Goal: Task Accomplishment & Management: Use online tool/utility

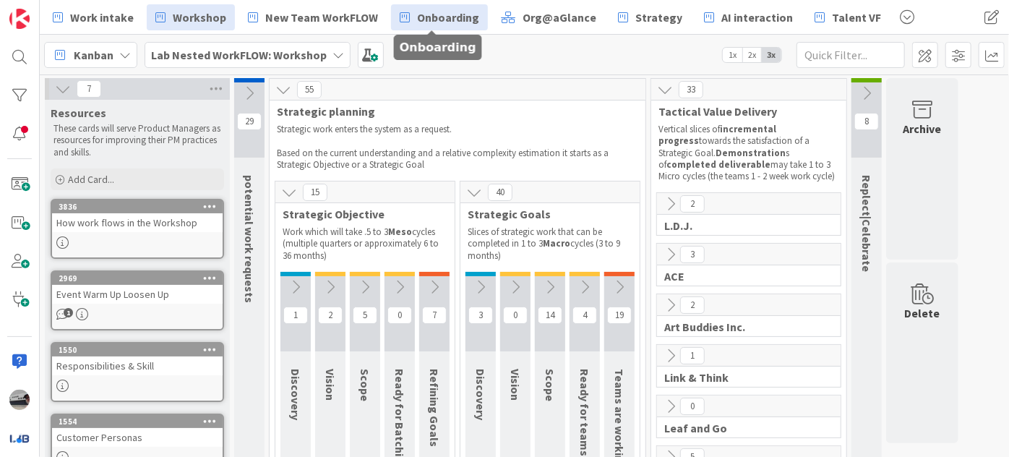
click at [448, 20] on span "Onboarding" at bounding box center [448, 17] width 62 height 17
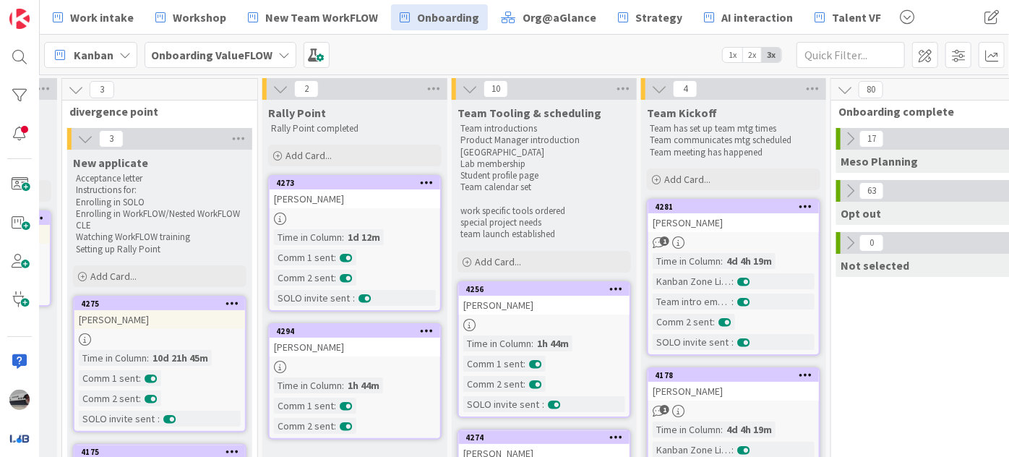
scroll to position [0, 505]
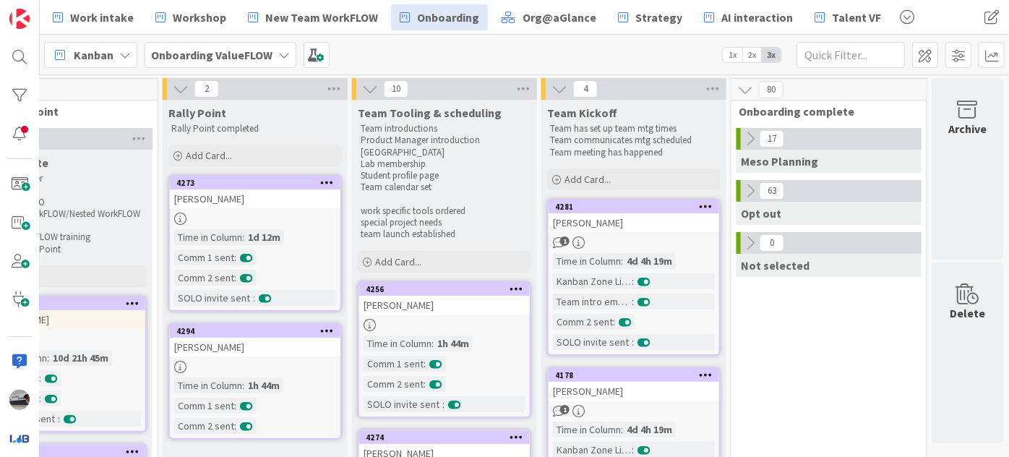
click at [743, 135] on icon at bounding box center [751, 139] width 16 height 16
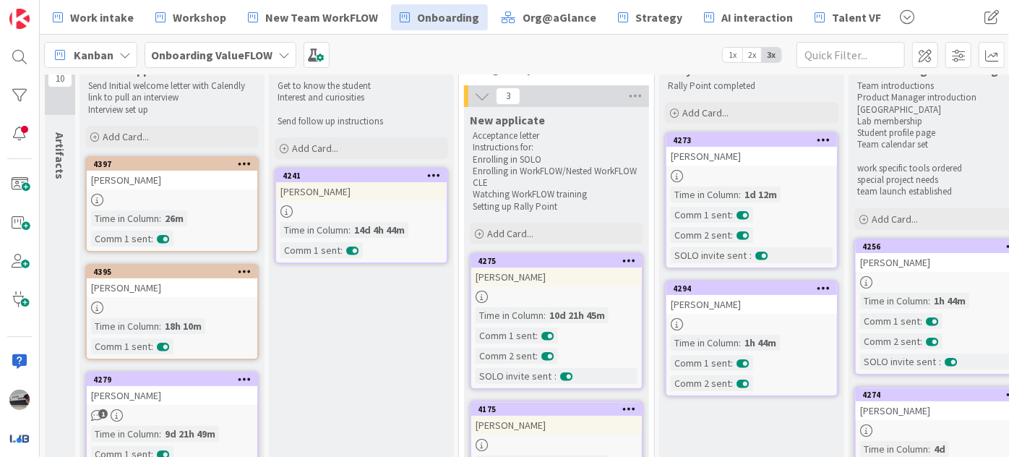
scroll to position [65, 0]
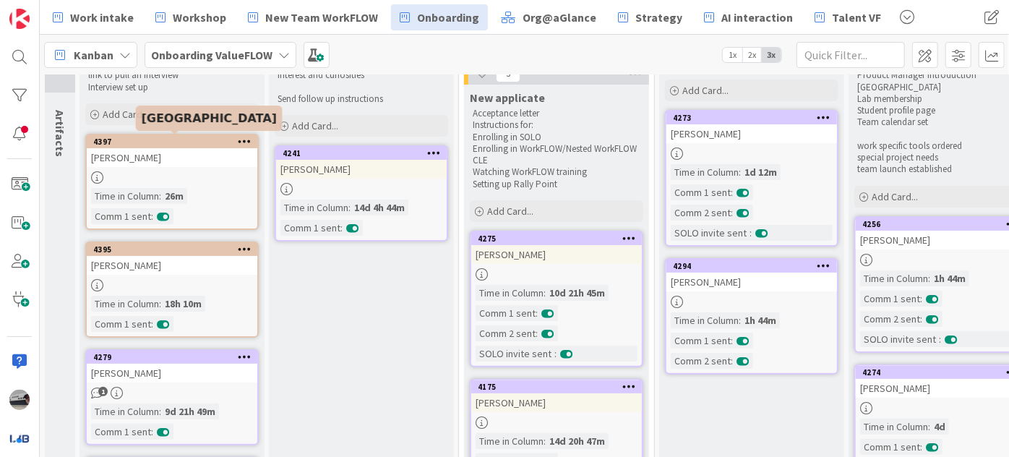
click at [182, 138] on div "4397" at bounding box center [175, 142] width 164 height 10
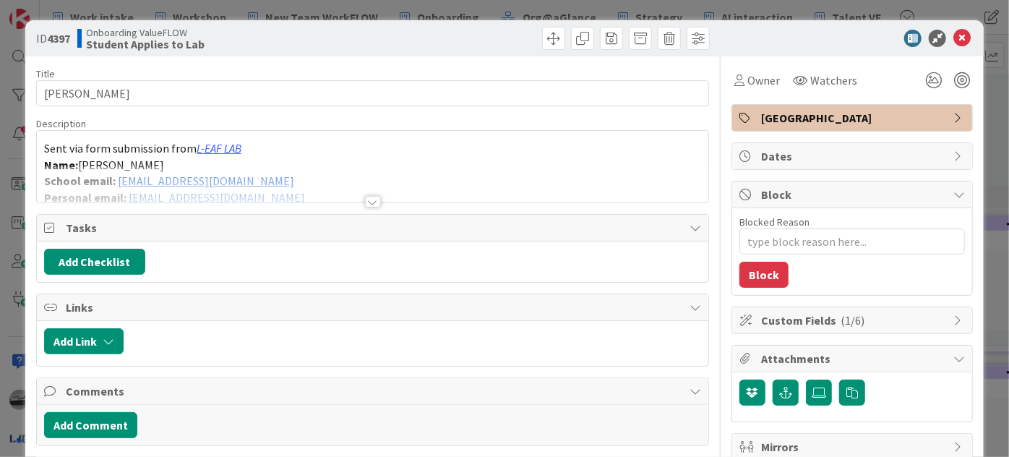
type textarea "x"
click at [959, 35] on icon at bounding box center [962, 38] width 17 height 17
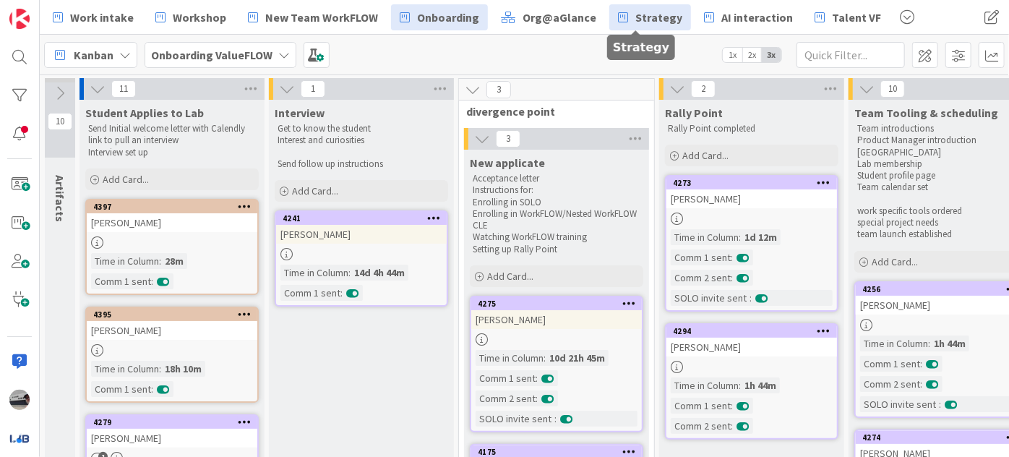
click at [617, 7] on link "Strategy" at bounding box center [651, 17] width 82 height 26
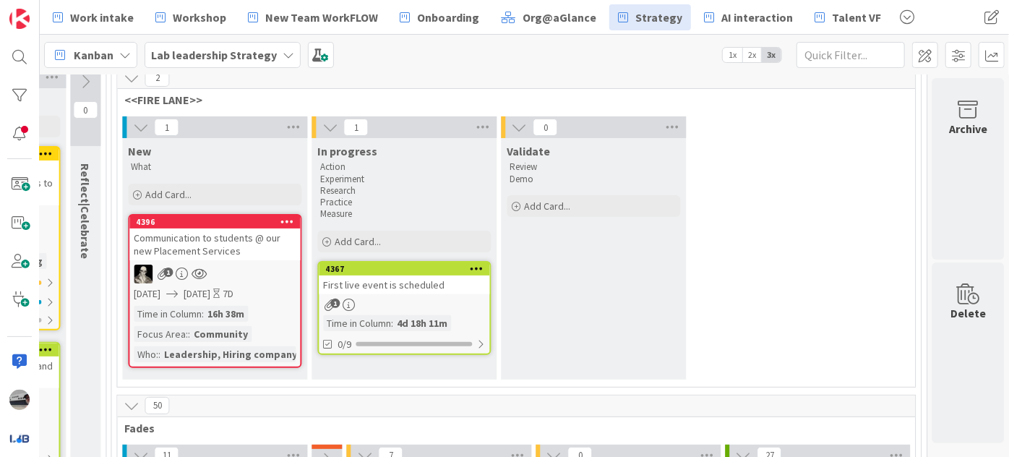
scroll to position [131, 1539]
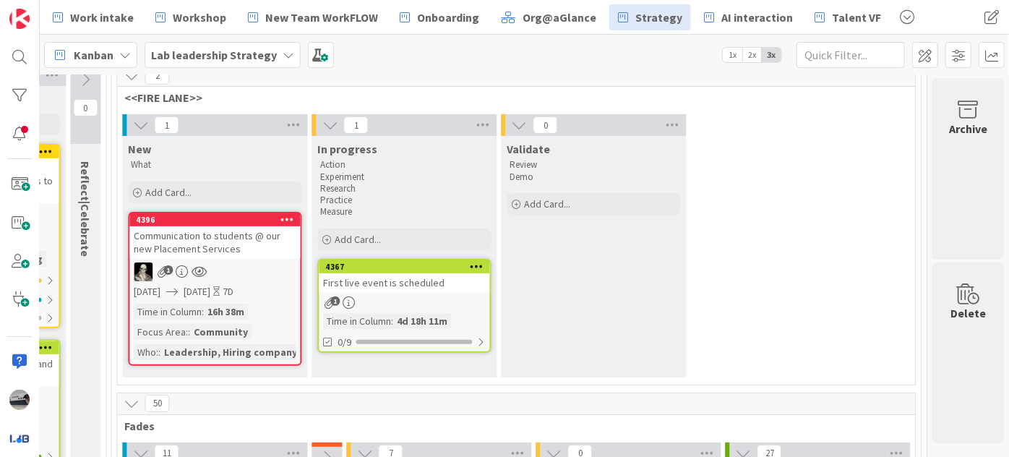
click at [212, 49] on b "Lab leadership Strategy" at bounding box center [214, 55] width 126 height 14
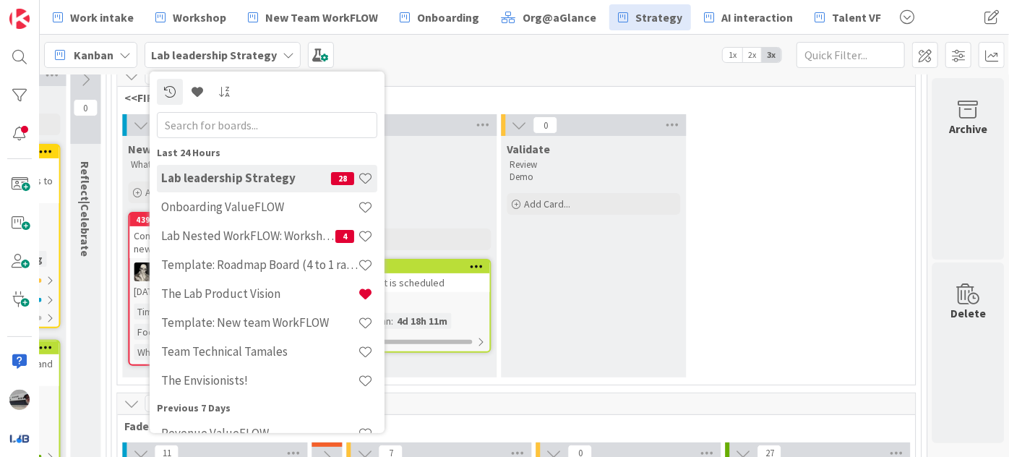
click at [258, 122] on input "text" at bounding box center [267, 124] width 221 height 26
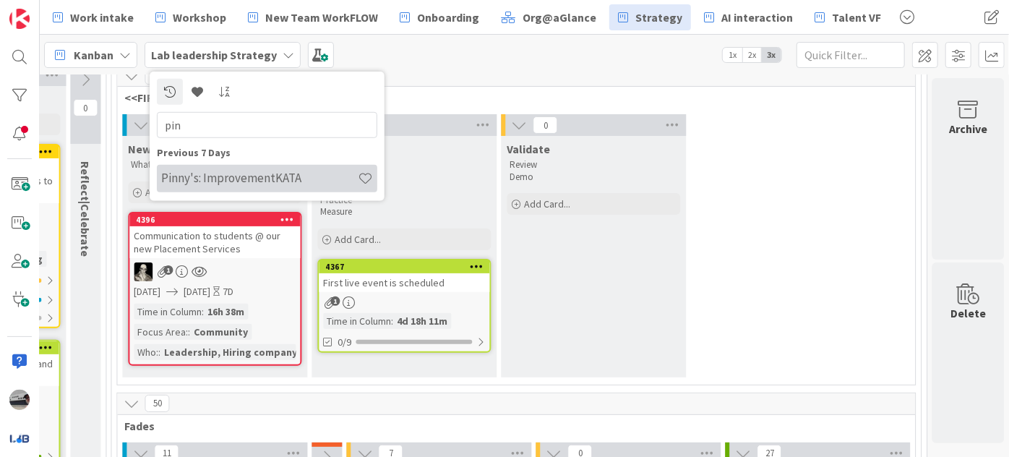
type input "pin"
click at [258, 181] on h4 "Pinny's: ImprovementKATA" at bounding box center [259, 178] width 197 height 14
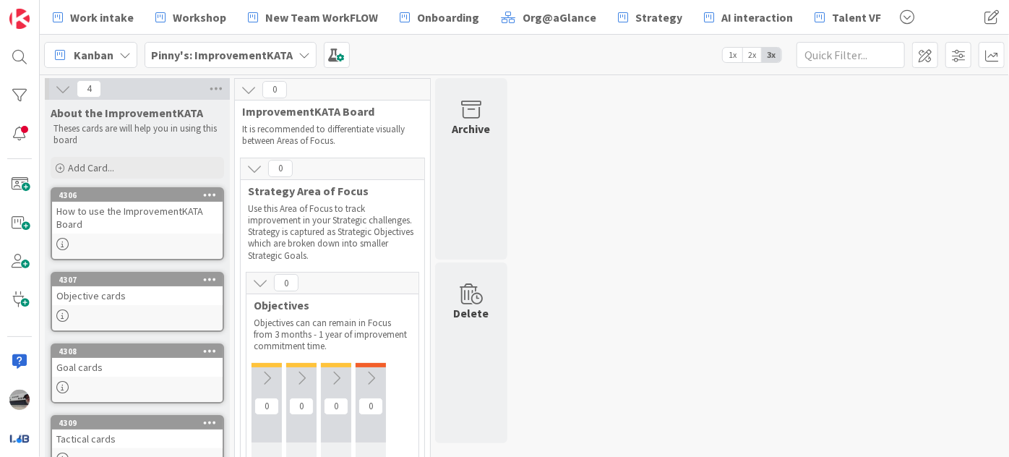
click at [268, 281] on icon at bounding box center [260, 283] width 16 height 16
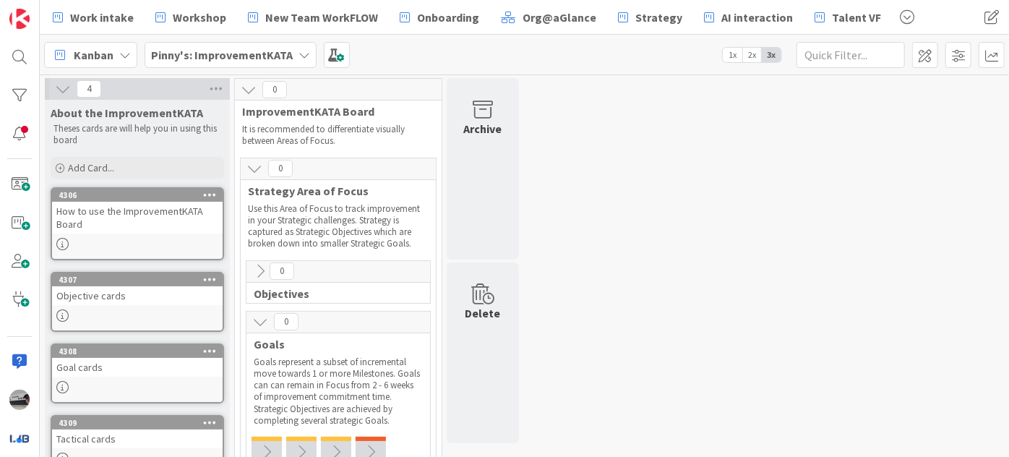
click at [259, 320] on icon at bounding box center [260, 322] width 16 height 16
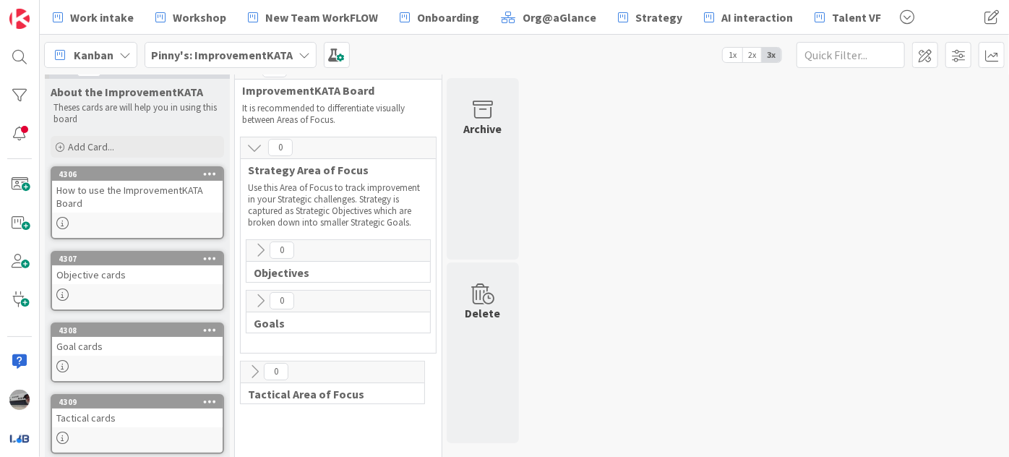
scroll to position [33, 0]
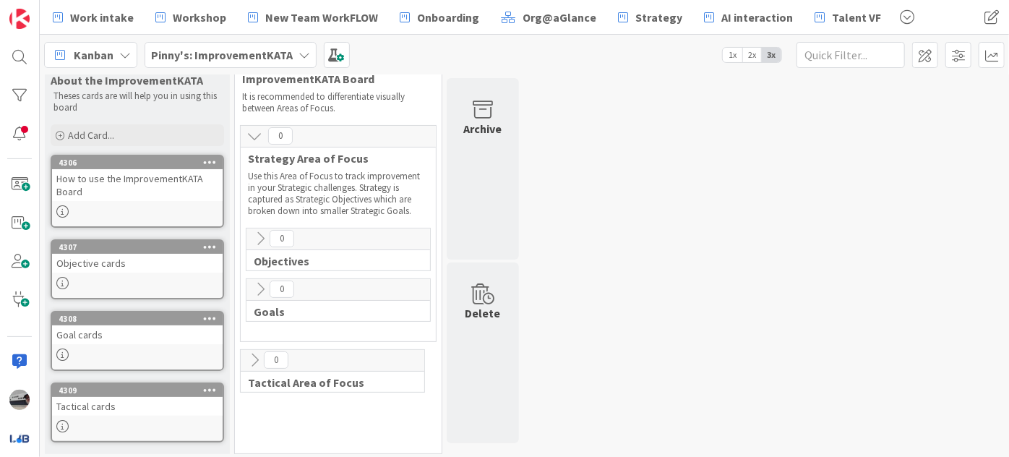
click at [249, 357] on icon at bounding box center [255, 360] width 16 height 16
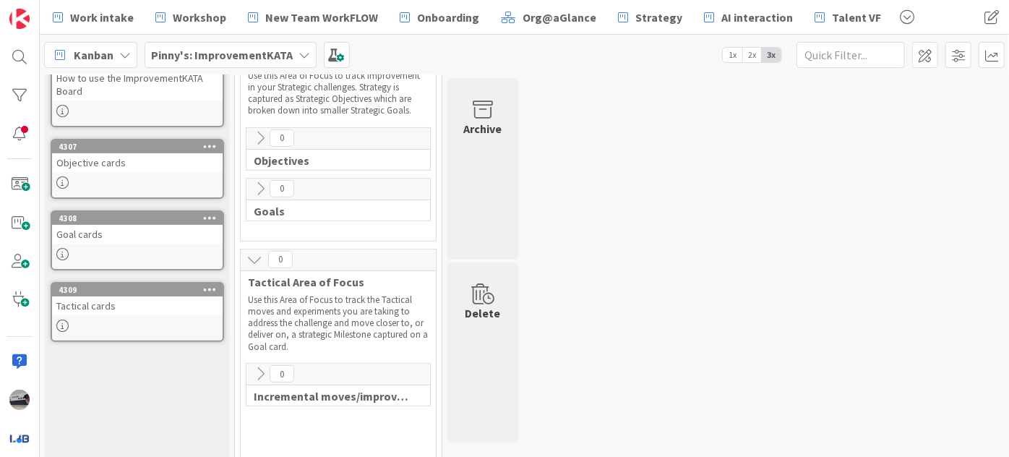
scroll to position [156, 0]
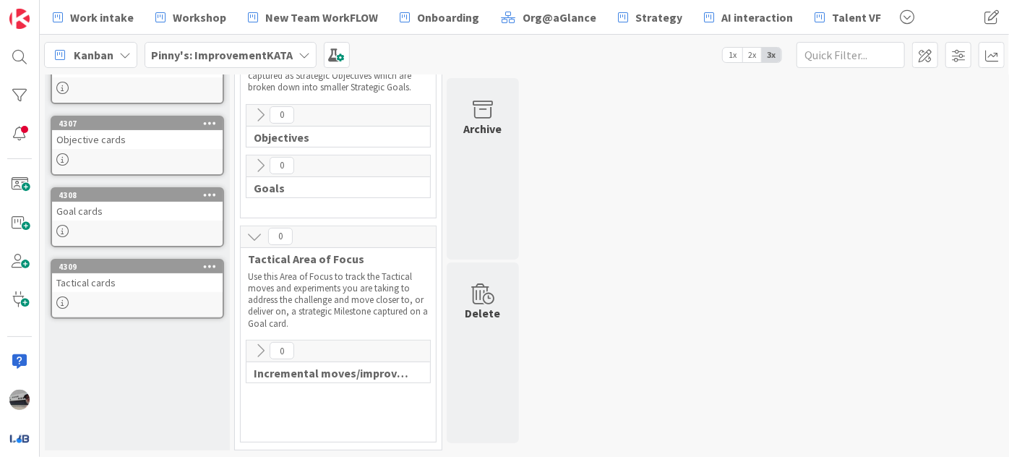
click at [261, 345] on icon at bounding box center [260, 351] width 16 height 16
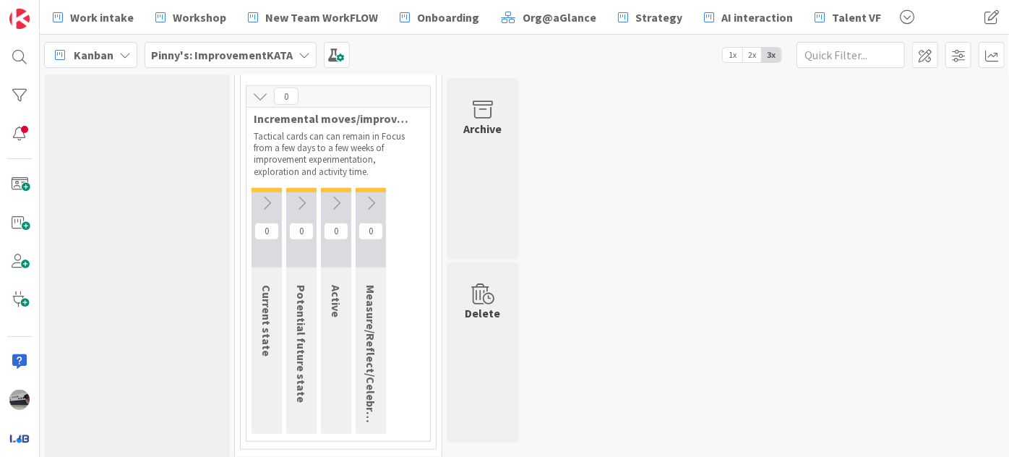
scroll to position [416, 0]
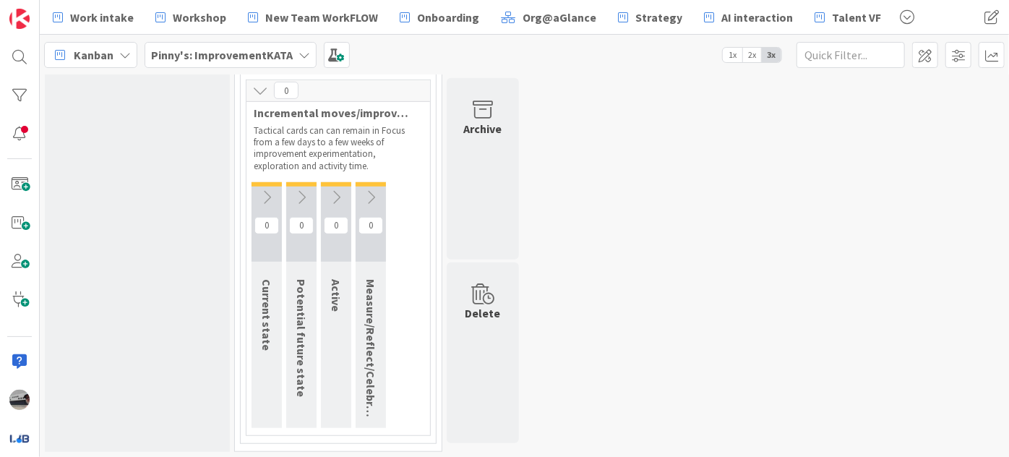
click at [262, 189] on icon at bounding box center [267, 197] width 16 height 16
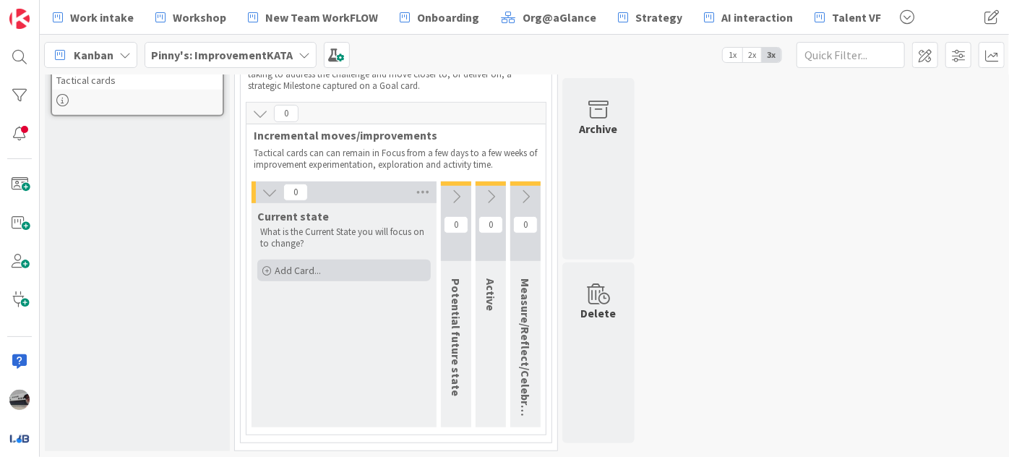
click at [365, 270] on div "Add Card..." at bounding box center [344, 271] width 174 height 22
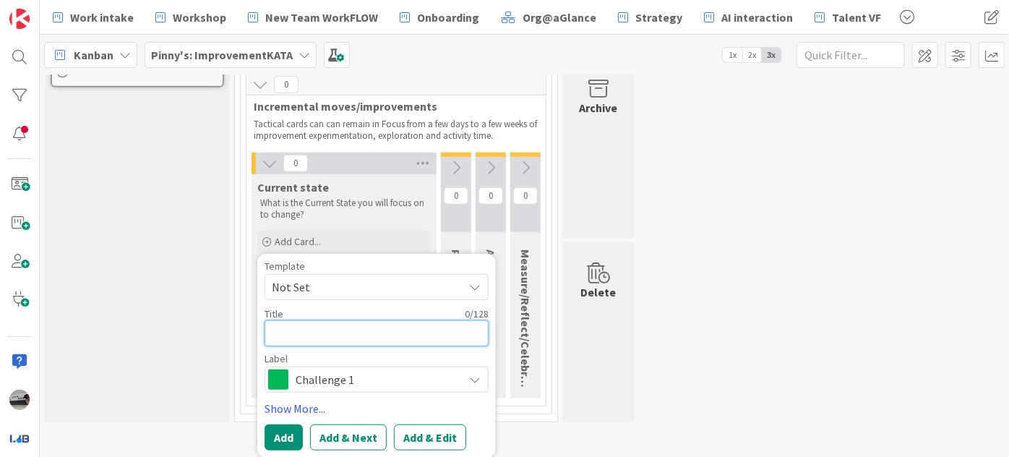
click at [409, 331] on textarea at bounding box center [377, 333] width 224 height 26
type textarea "x"
type textarea "S"
type textarea "x"
type textarea "SP"
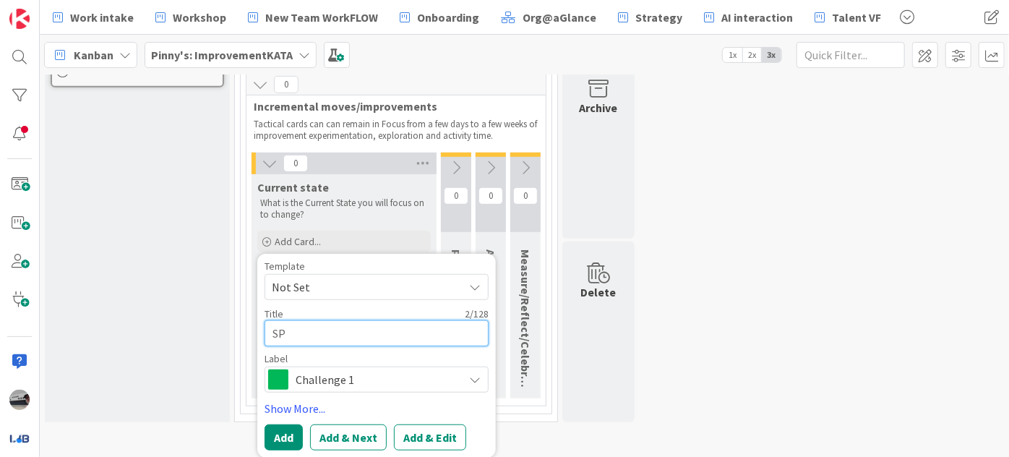
type textarea "x"
type textarea "S"
type textarea "x"
type textarea "SS"
type textarea "x"
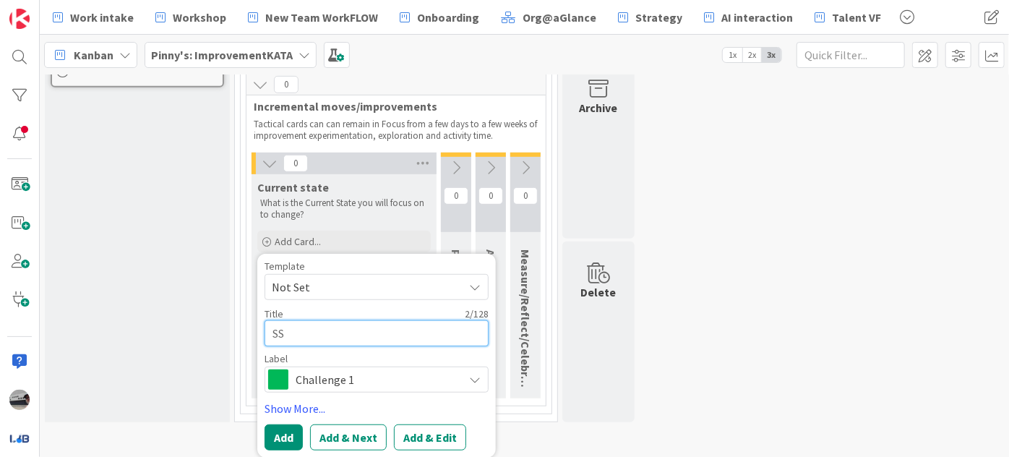
type textarea "SS:"
type textarea "x"
type textarea "SS:"
type textarea "x"
type textarea "SS: C"
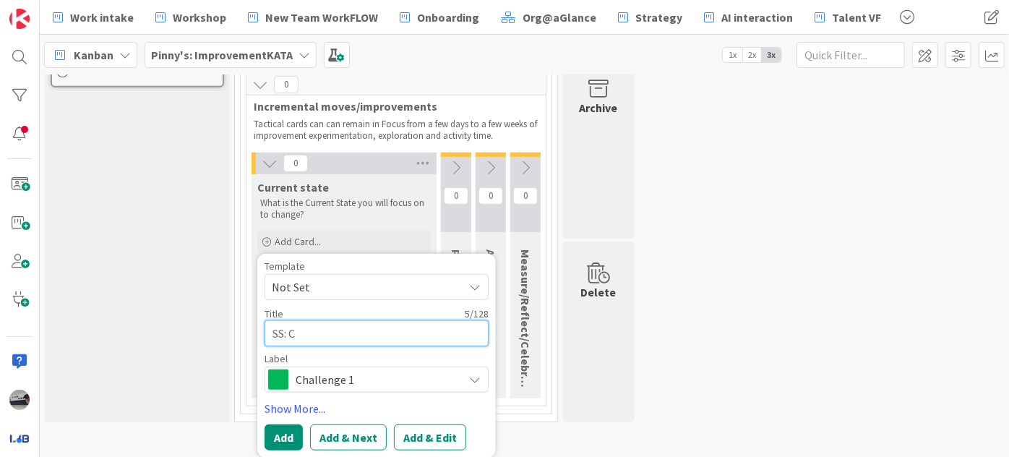
type textarea "x"
type textarea "SS: CR"
type textarea "x"
type textarea "SS: CRM"
type textarea "x"
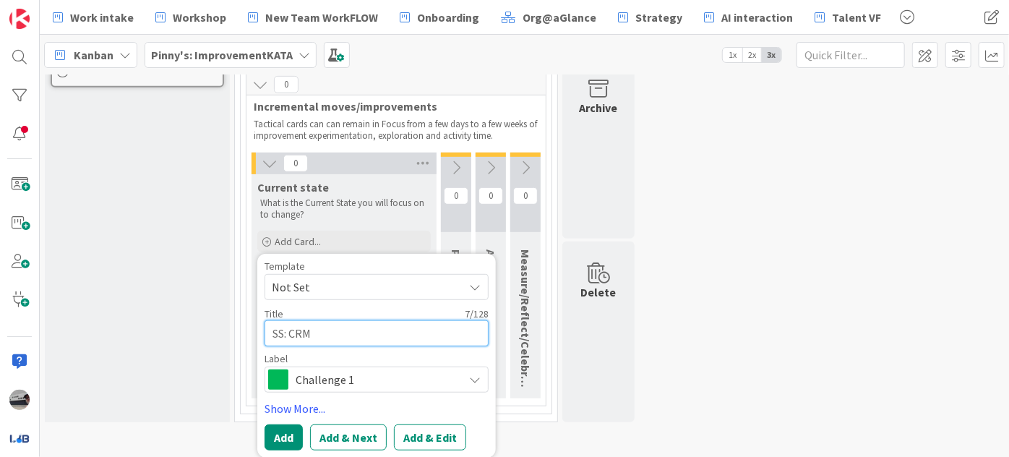
type textarea "SS: CRM"
type textarea "x"
type textarea "SS: CRM -"
type textarea "x"
type textarea "SS: CRM -"
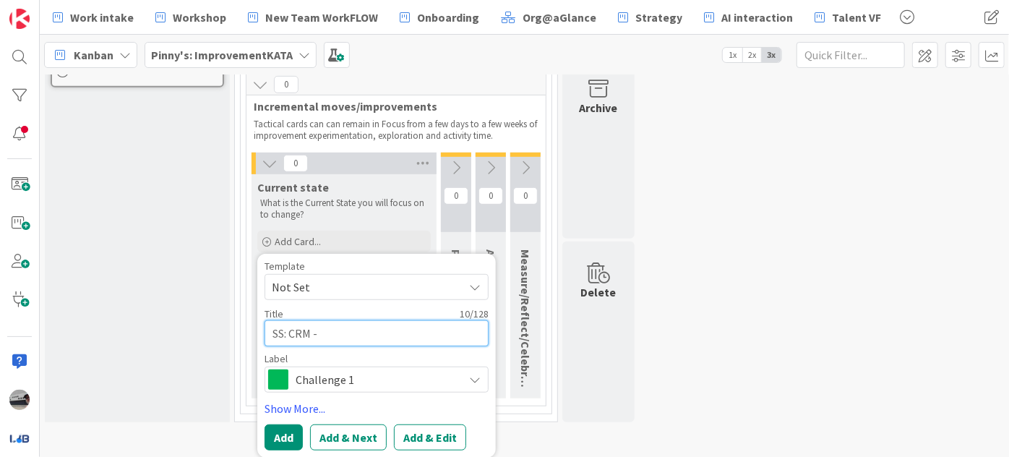
type textarea "x"
type textarea "SS: CRM - W"
type textarea "x"
type textarea "SS: CRM - Wh"
type textarea "x"
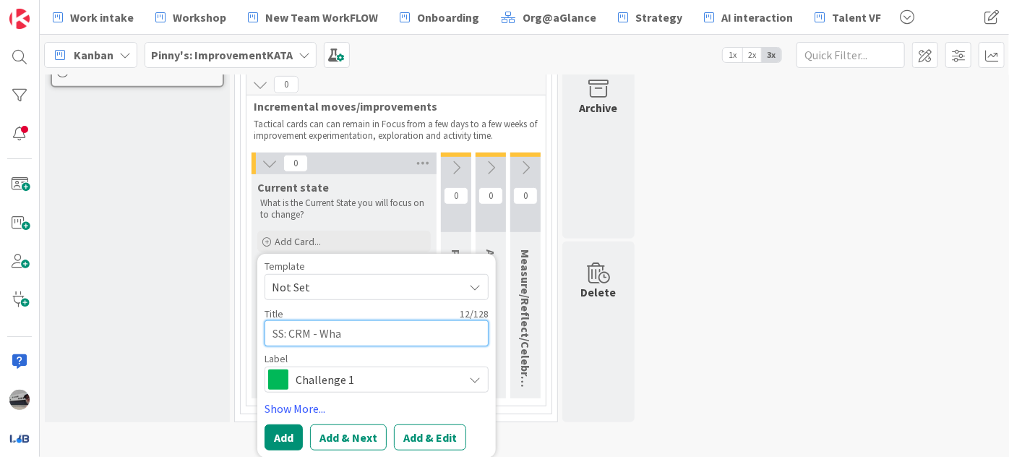
type textarea "SS: CRM - What"
type textarea "x"
type textarea "SS: CRM - What"
type textarea "x"
type textarea "SS: CRM - What I"
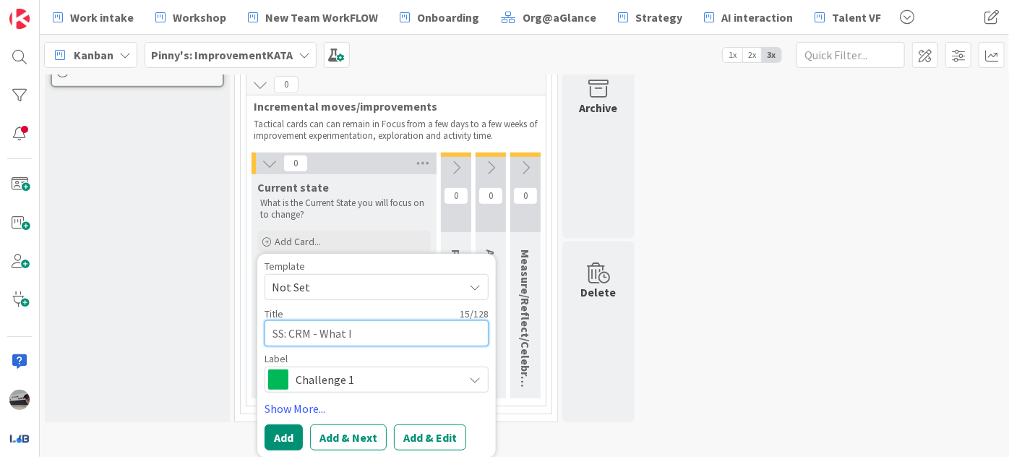
type textarea "x"
type textarea "SS: CRM - What I"
type textarea "x"
type textarea "SS: CRM - What I k"
type textarea "x"
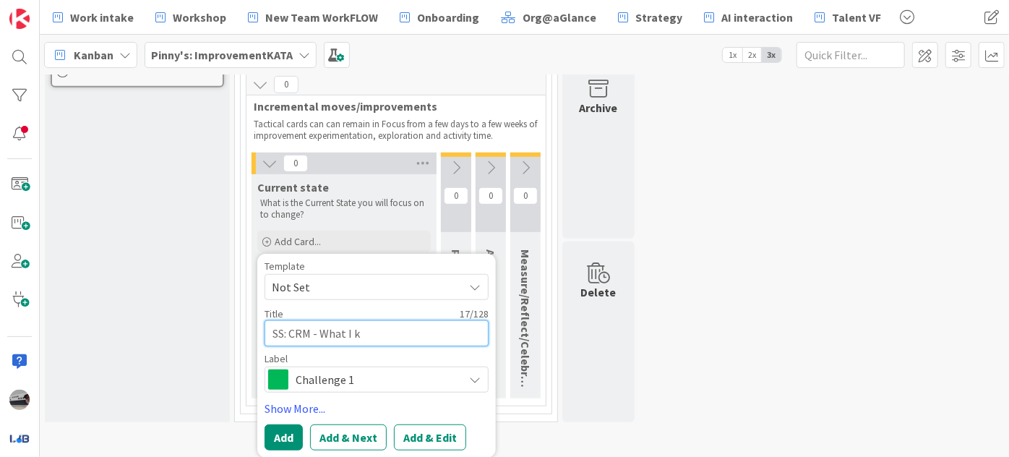
type textarea "SS: CRM - What I kn"
type textarea "x"
type textarea "SS: CRM - What I kno"
type textarea "x"
type textarea "SS: CRM - What I know"
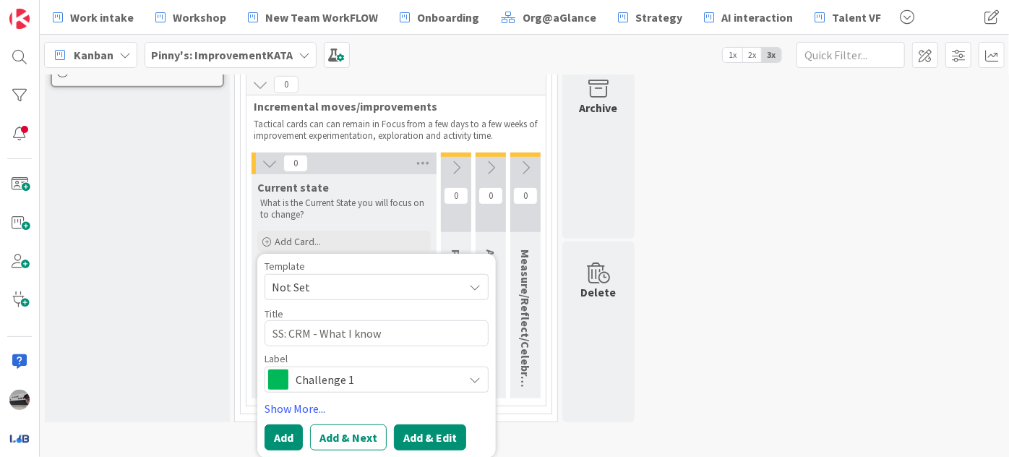
click at [426, 433] on button "Add & Edit" at bounding box center [430, 437] width 72 height 26
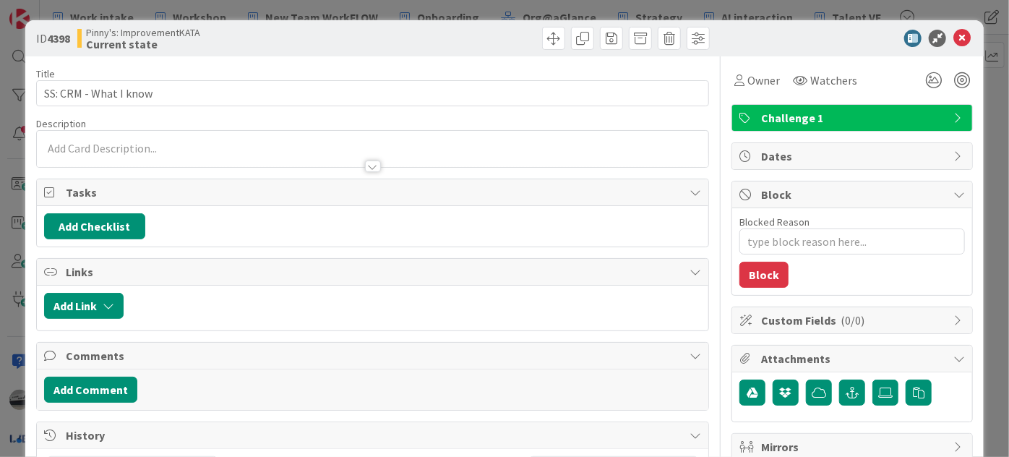
click at [369, 164] on div at bounding box center [373, 167] width 16 height 12
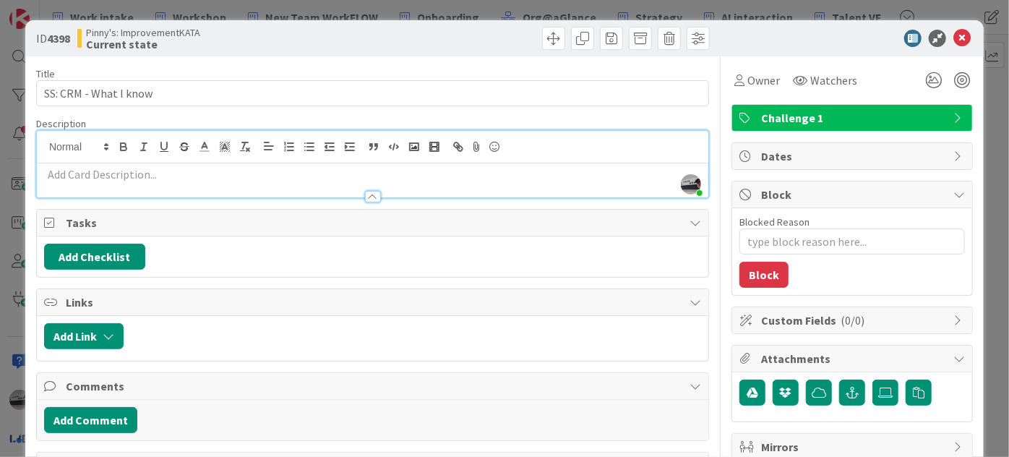
click at [132, 171] on p at bounding box center [372, 174] width 657 height 17
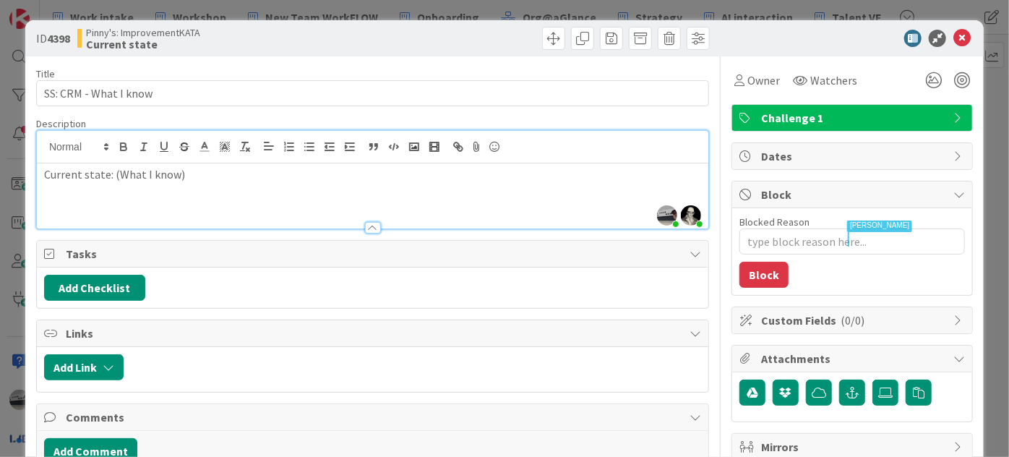
type textarea "x"
click at [957, 31] on icon at bounding box center [962, 38] width 17 height 17
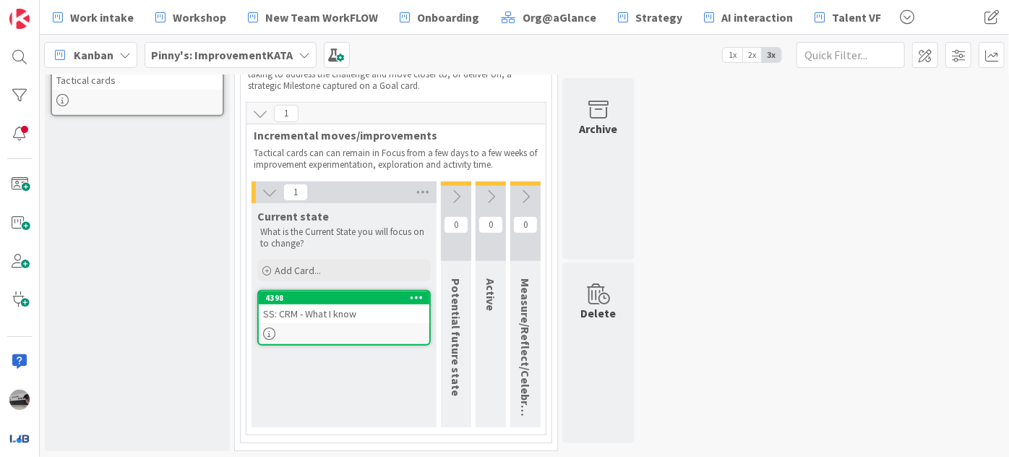
click at [462, 192] on icon at bounding box center [456, 197] width 16 height 16
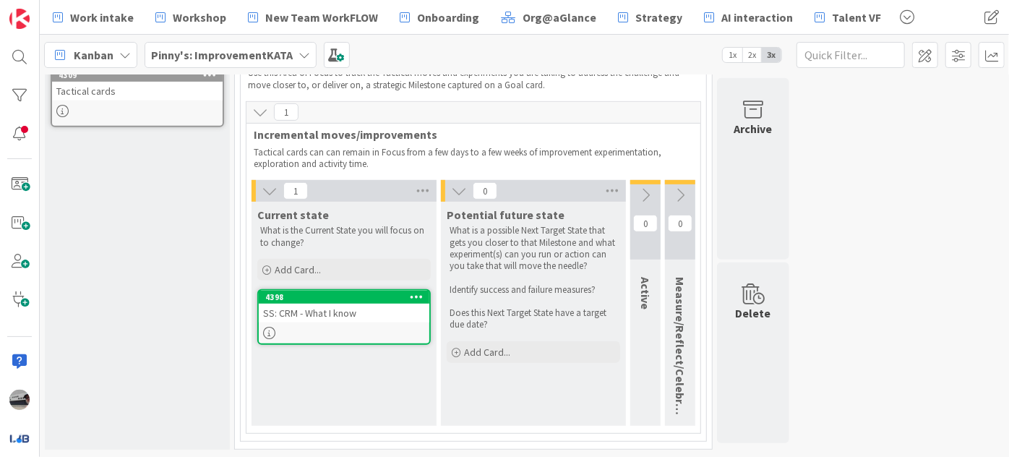
scroll to position [346, 0]
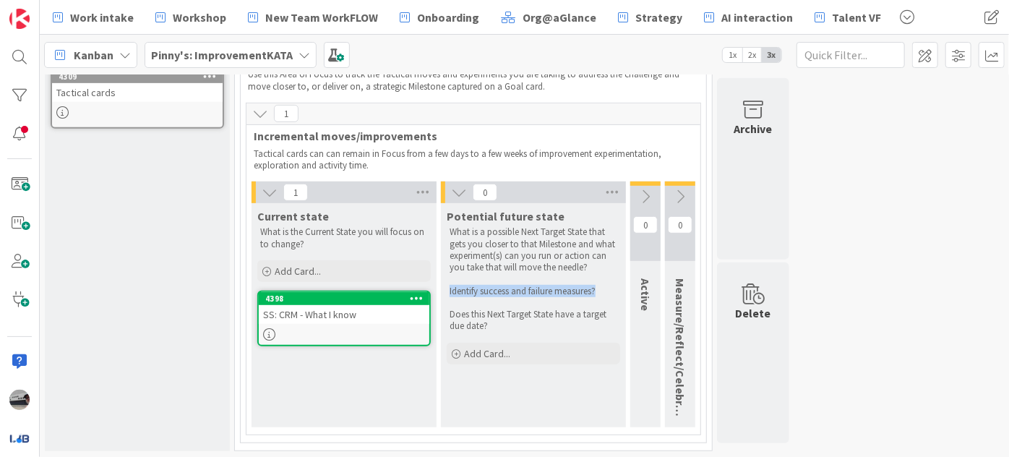
drag, startPoint x: 447, startPoint y: 290, endPoint x: 623, endPoint y: 286, distance: 175.7
click at [623, 286] on div "Potential future state What is a possible Next Target State that gets you close…" at bounding box center [533, 269] width 185 height 132
